Goal: Transaction & Acquisition: Purchase product/service

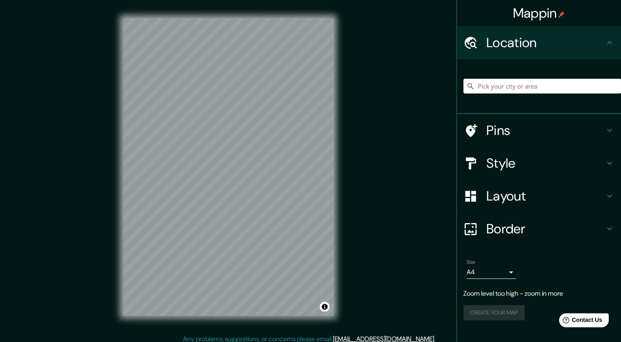
click at [509, 126] on h4 "Pins" at bounding box center [545, 130] width 118 height 16
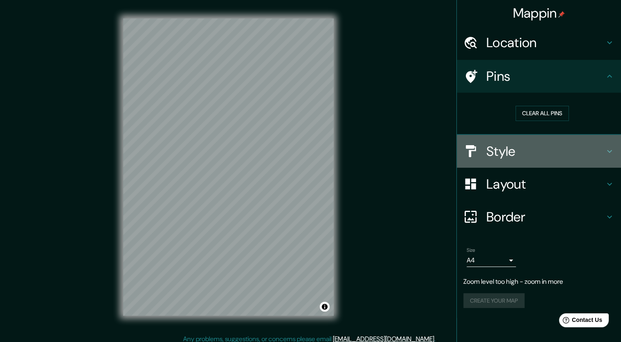
click at [523, 161] on div "Style" at bounding box center [539, 151] width 164 height 33
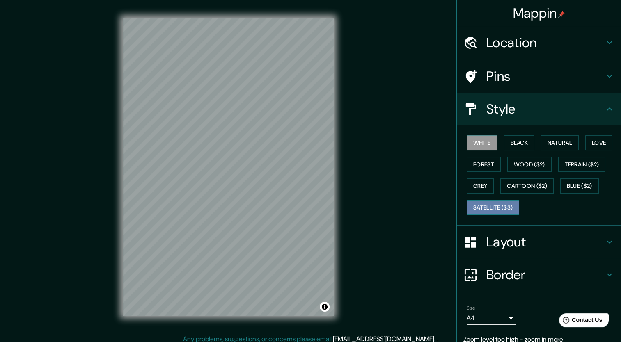
drag, startPoint x: 498, startPoint y: 203, endPoint x: 511, endPoint y: 203, distance: 12.7
click at [497, 203] on button "Satellite ($3)" at bounding box center [493, 207] width 53 height 15
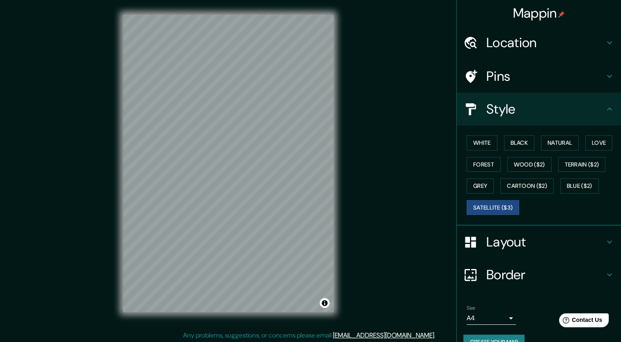
scroll to position [5, 0]
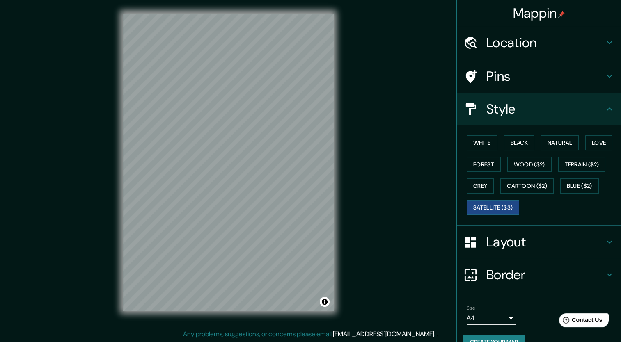
click at [234, 337] on div "Mappin Location Pins Style White Black Natural Love Forest Wood ($2) Terrain ($…" at bounding box center [310, 169] width 621 height 348
click at [410, 267] on div "Mappin Location Pins Style White Black Natural Love Forest Wood ($2) Terrain ($…" at bounding box center [310, 169] width 621 height 348
click at [244, 131] on div at bounding box center [242, 129] width 7 height 7
click at [89, 181] on div "Mappin Location Pins Style White Black Natural Love Forest Wood ($2) Terrain ($…" at bounding box center [310, 169] width 621 height 348
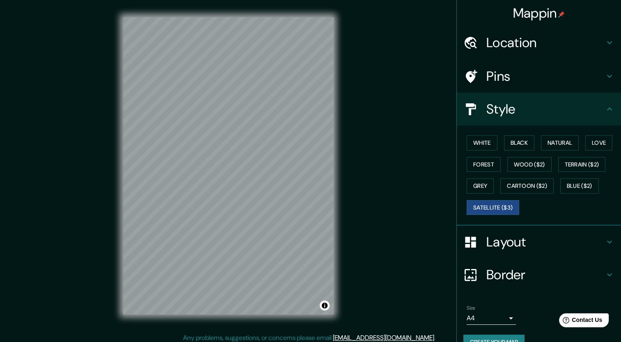
scroll to position [0, 0]
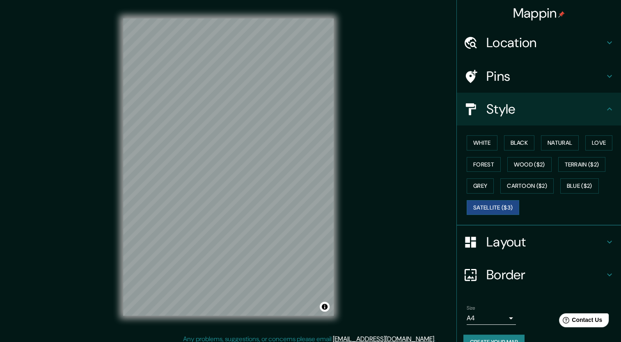
click at [318, 0] on div "© Mapbox © OpenStreetMap Improve this map © Maxar" at bounding box center [228, 167] width 237 height 334
click at [150, 342] on html "Mappin Location Pins Style White Black Natural Love Forest Wood ($2) Terrain ($…" at bounding box center [310, 171] width 621 height 342
click at [259, 144] on div at bounding box center [261, 142] width 7 height 7
click at [515, 39] on h4 "Location" at bounding box center [545, 42] width 118 height 16
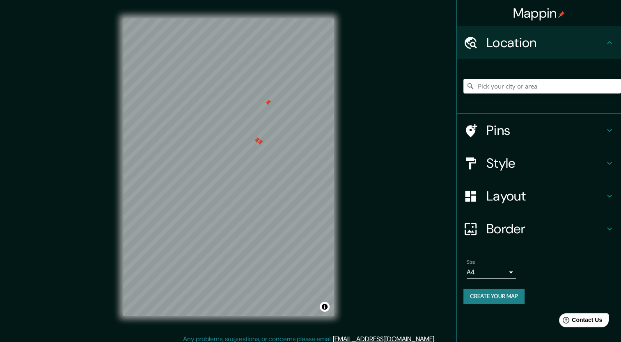
click at [502, 127] on h4 "Pins" at bounding box center [545, 130] width 118 height 16
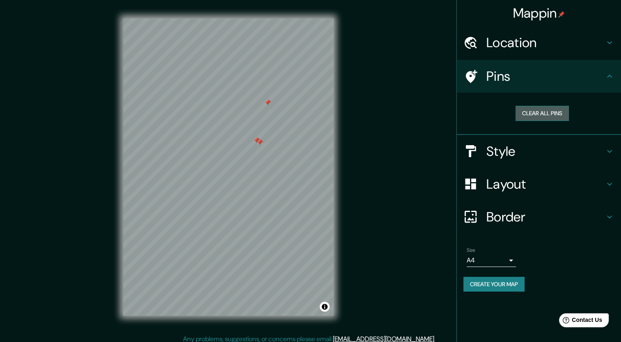
click at [532, 112] on button "Clear all pins" at bounding box center [541, 113] width 53 height 15
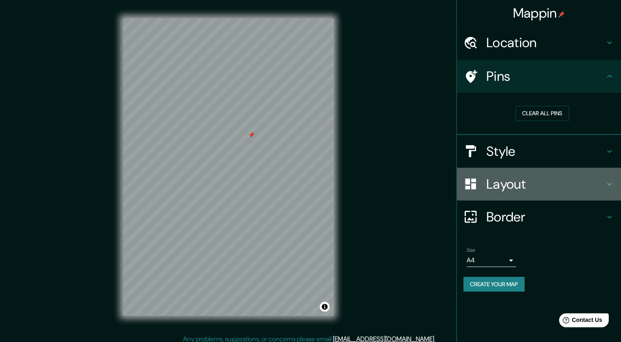
click at [536, 175] on div "Layout" at bounding box center [539, 184] width 164 height 33
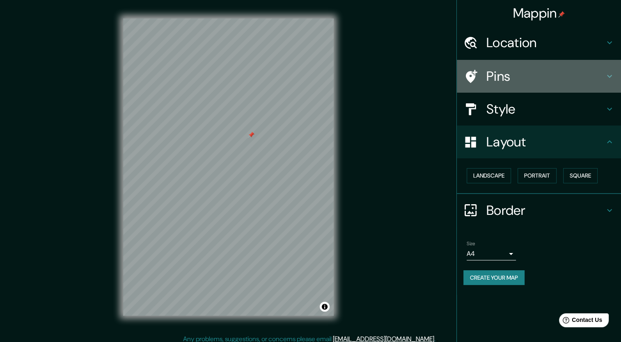
click at [513, 78] on h4 "Pins" at bounding box center [545, 76] width 118 height 16
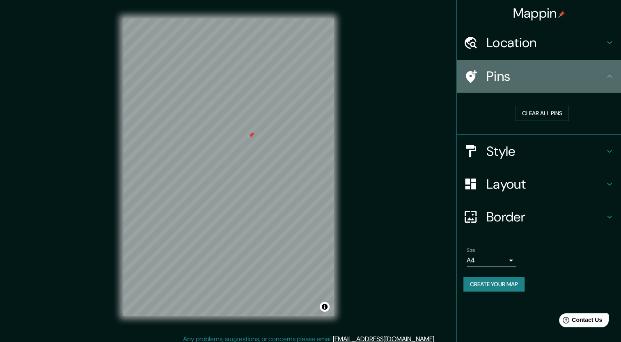
click at [514, 77] on h4 "Pins" at bounding box center [545, 76] width 118 height 16
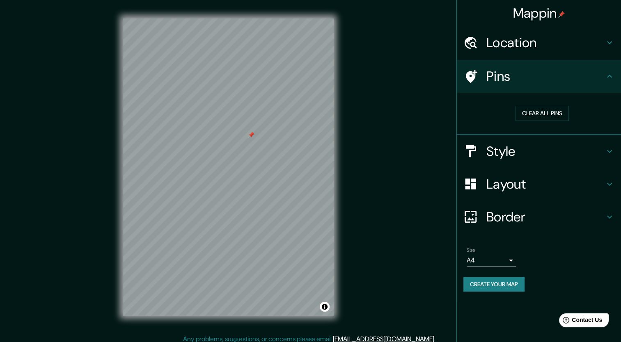
click at [497, 151] on h4 "Style" at bounding box center [545, 151] width 118 height 16
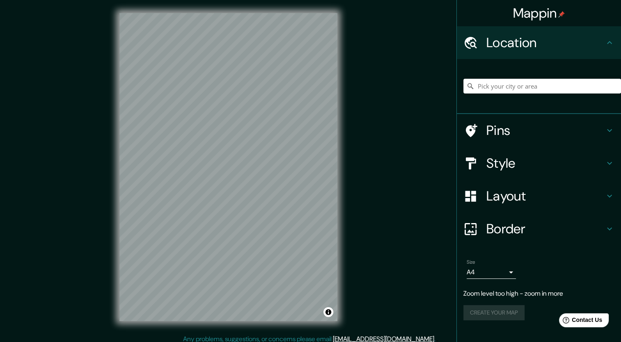
click at [523, 169] on h4 "Style" at bounding box center [545, 163] width 118 height 16
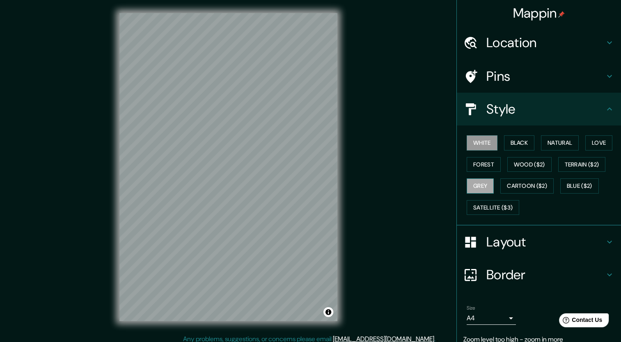
click at [482, 181] on button "Grey" at bounding box center [480, 186] width 27 height 15
click at [551, 140] on button "Natural" at bounding box center [560, 142] width 38 height 15
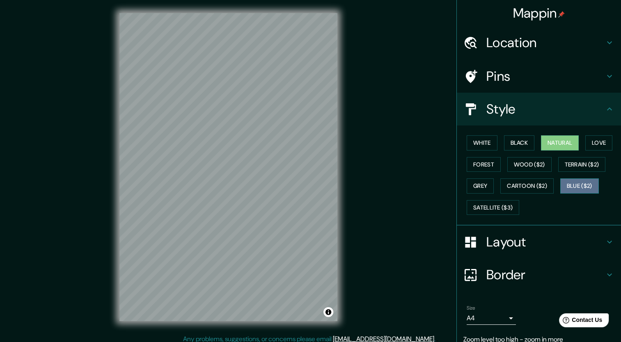
click at [561, 179] on button "Blue ($2)" at bounding box center [579, 186] width 39 height 15
